Goal: Task Accomplishment & Management: Manage account settings

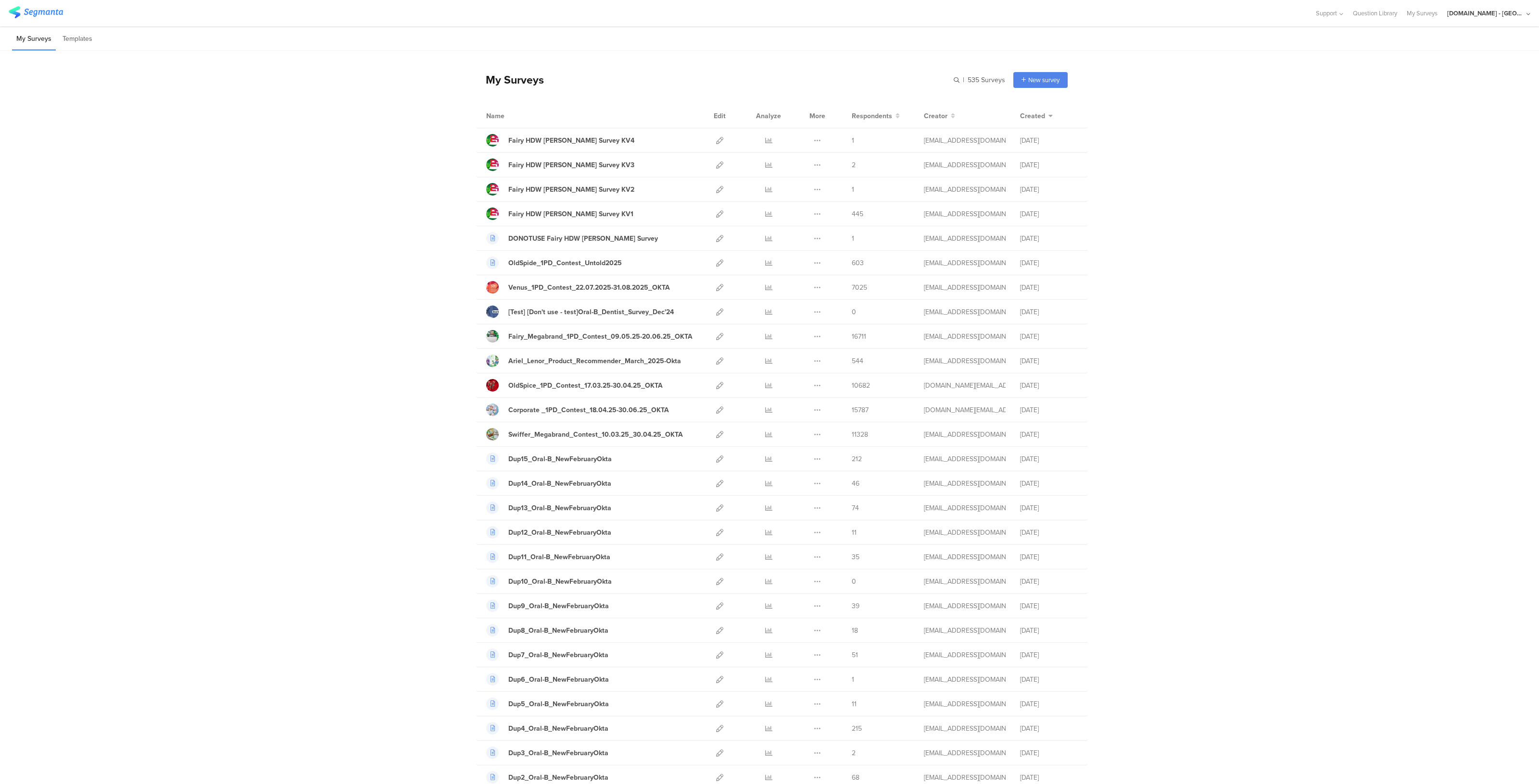
click at [1496, 12] on div "Youtil.ro - Romania" at bounding box center [1485, 12] width 77 height 9
click at [1436, 60] on span "JoltX Greece" at bounding box center [1456, 61] width 75 height 9
